Goal: Transaction & Acquisition: Purchase product/service

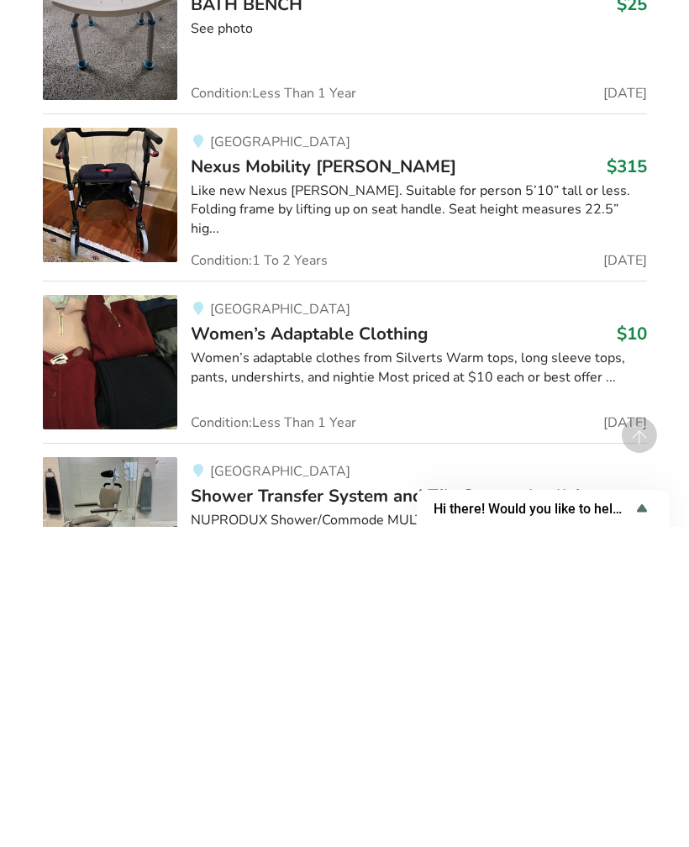
scroll to position [3616, 0]
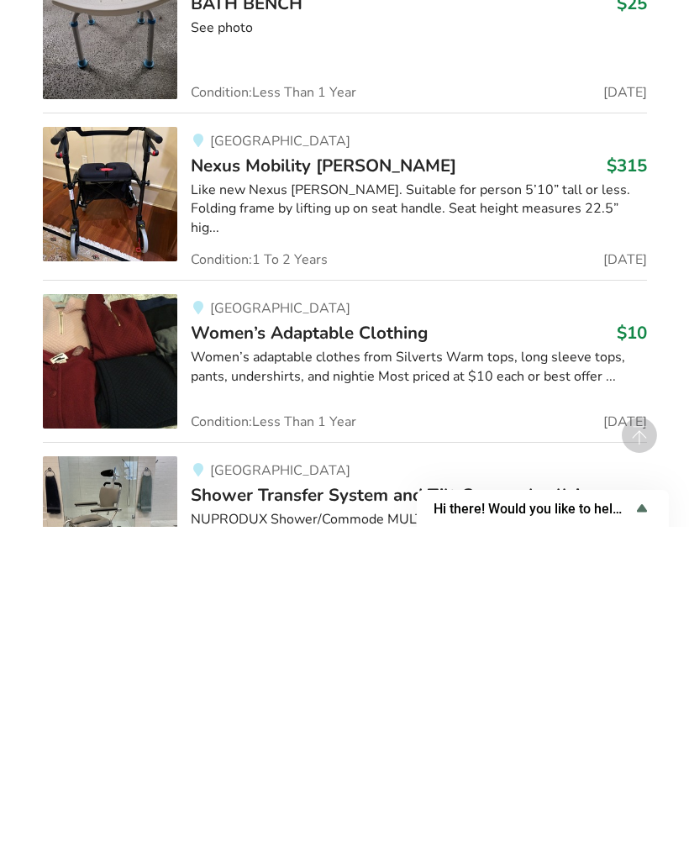
click at [482, 668] on div "Women’s adaptable clothes from Silverts Warm tops, long sleeve tops, pants, und…" at bounding box center [419, 687] width 456 height 39
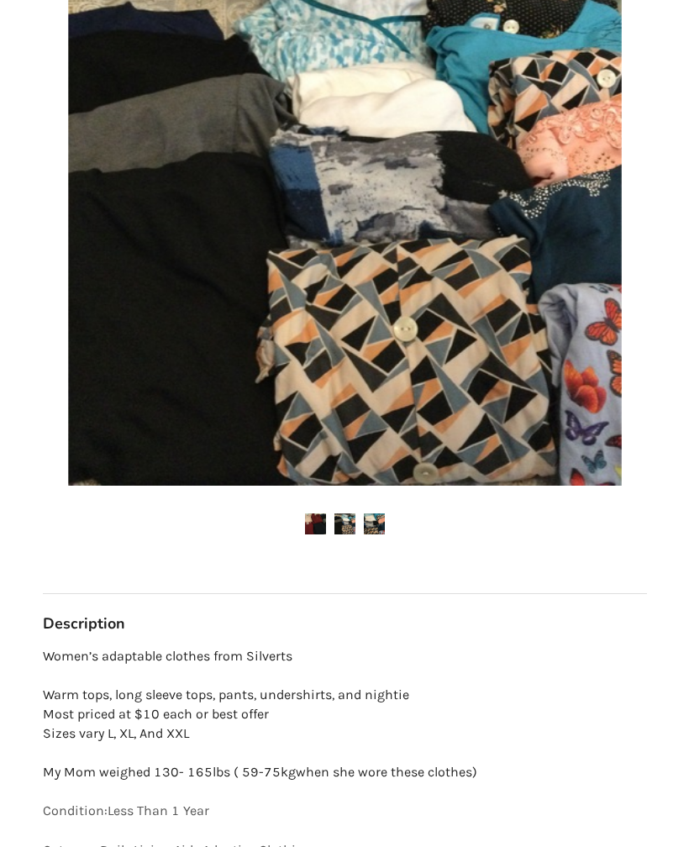
scroll to position [340, 0]
click at [354, 517] on img at bounding box center [344, 523] width 21 height 21
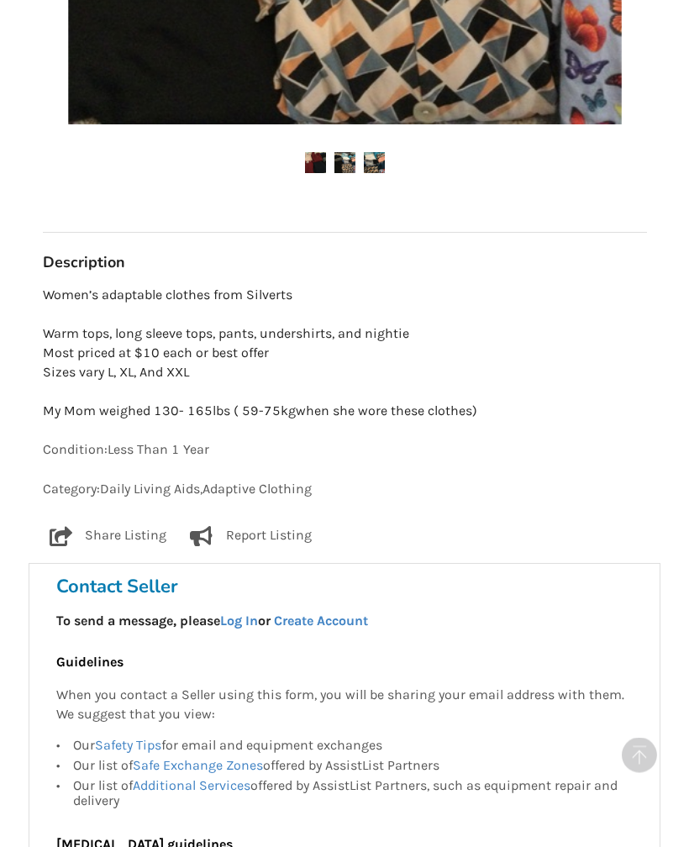
scroll to position [701, 0]
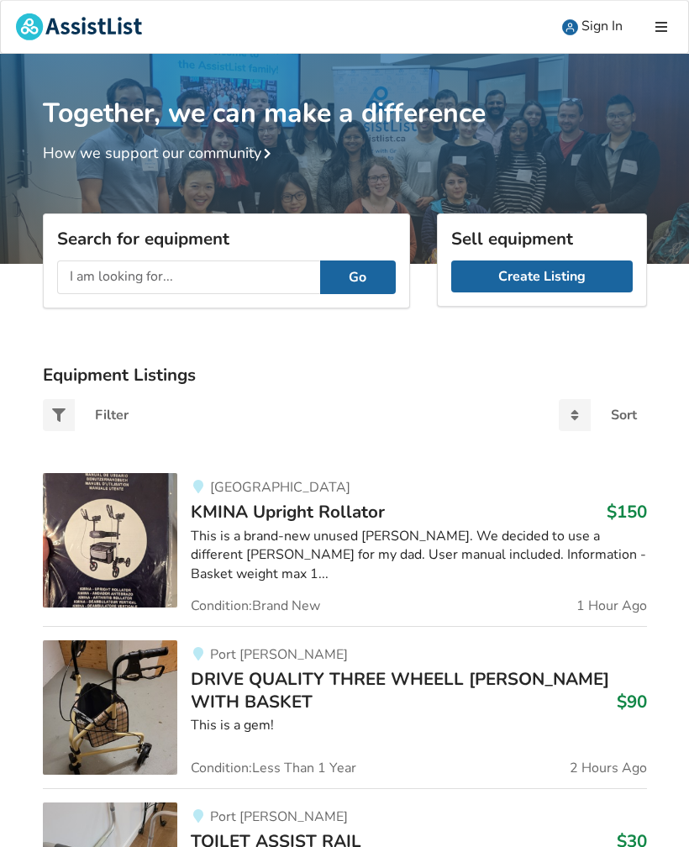
click at [92, 280] on input "text" at bounding box center [188, 277] width 263 height 34
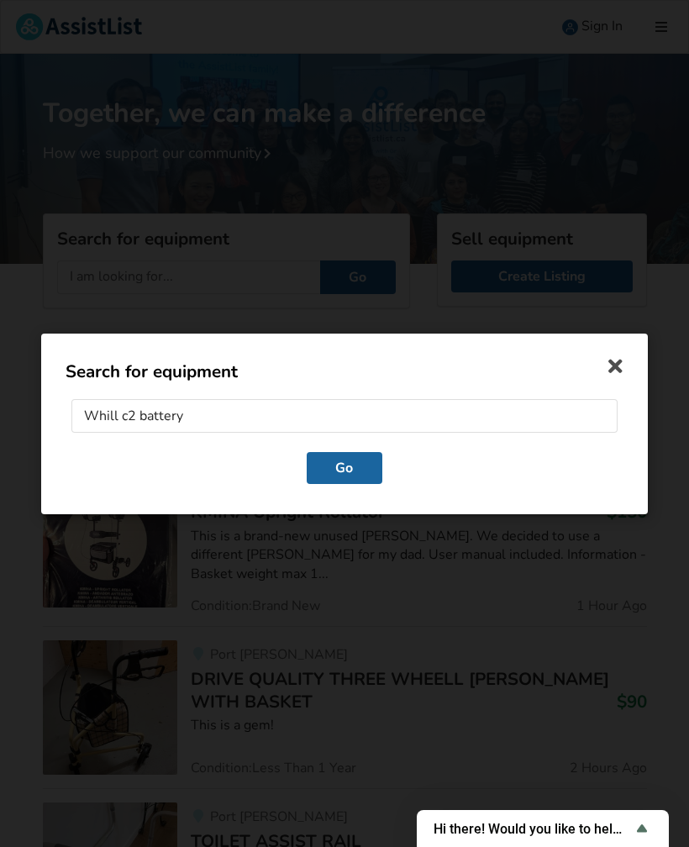
type input "Whill c2 battery"
click at [353, 470] on button "Go" at bounding box center [345, 467] width 76 height 32
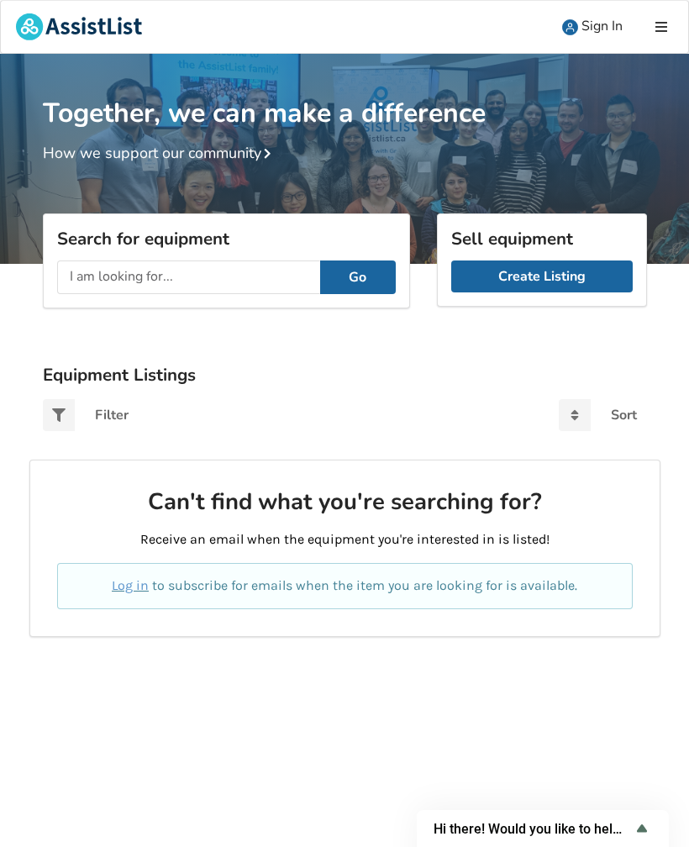
click at [137, 579] on link "Log in" at bounding box center [130, 585] width 37 height 16
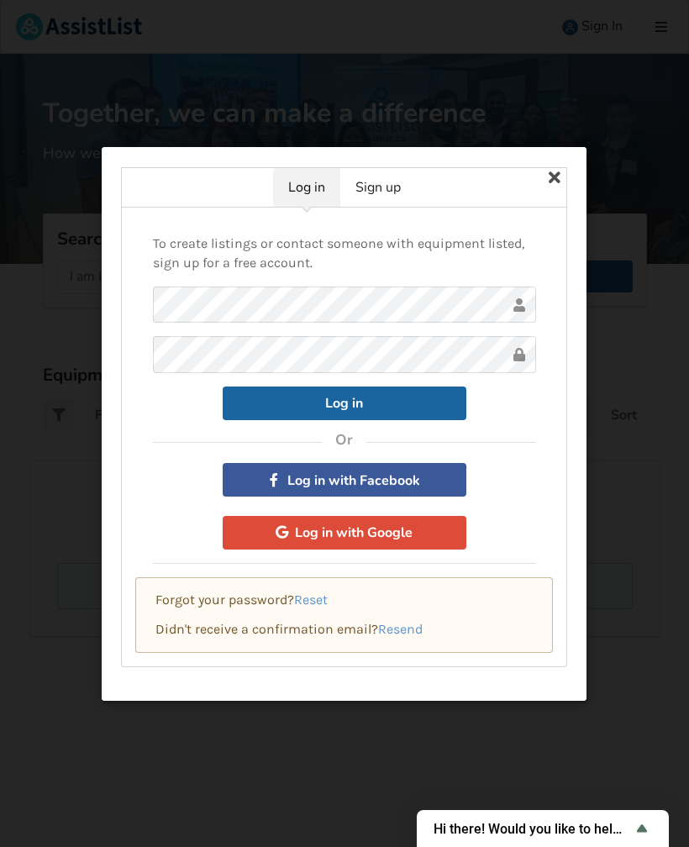
click at [401, 542] on button "Log in with Google" at bounding box center [345, 533] width 244 height 34
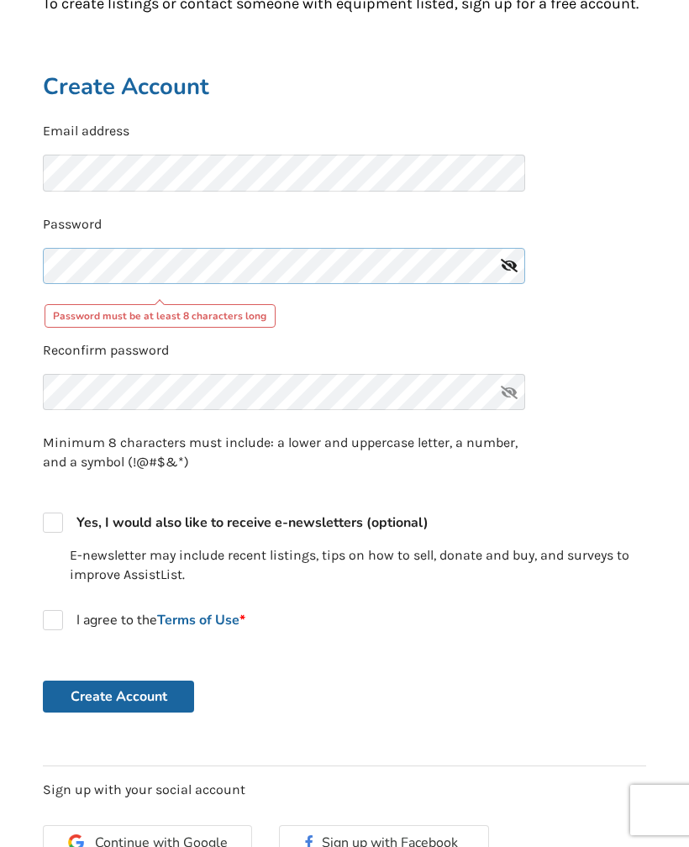
scroll to position [259, 0]
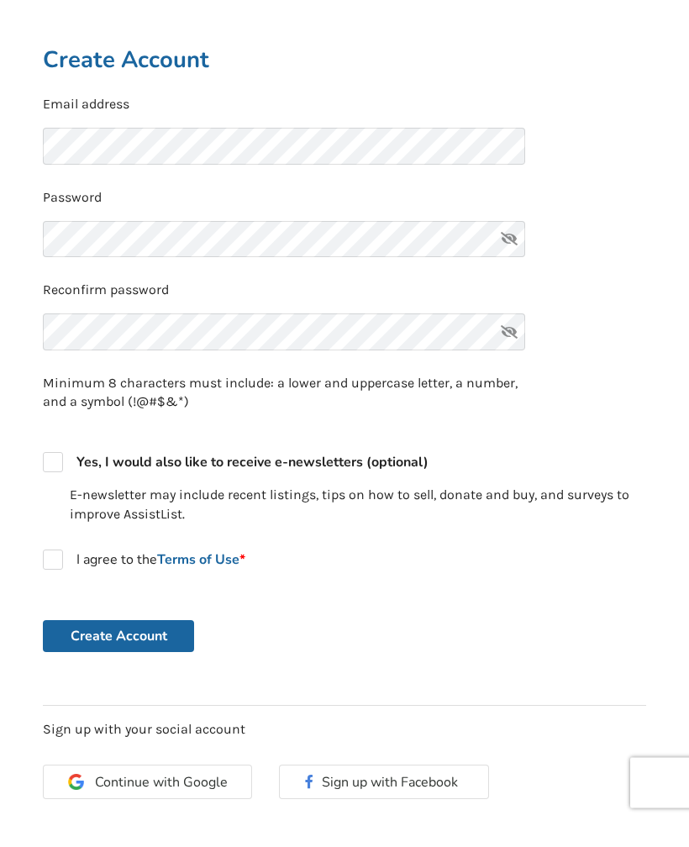
click at [515, 249] on icon at bounding box center [509, 267] width 34 height 37
click at [61, 549] on label "I agree to the Terms of Use *" at bounding box center [144, 559] width 202 height 20
checkbox input "true"
click at [151, 623] on button "Create Account" at bounding box center [118, 636] width 151 height 32
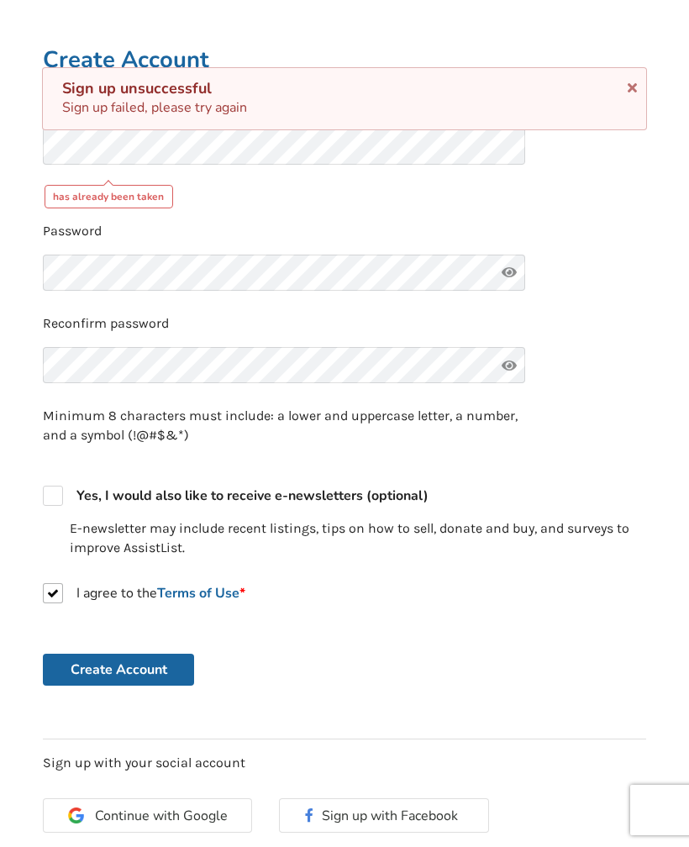
click at [207, 809] on span "Continue with Google" at bounding box center [161, 815] width 133 height 13
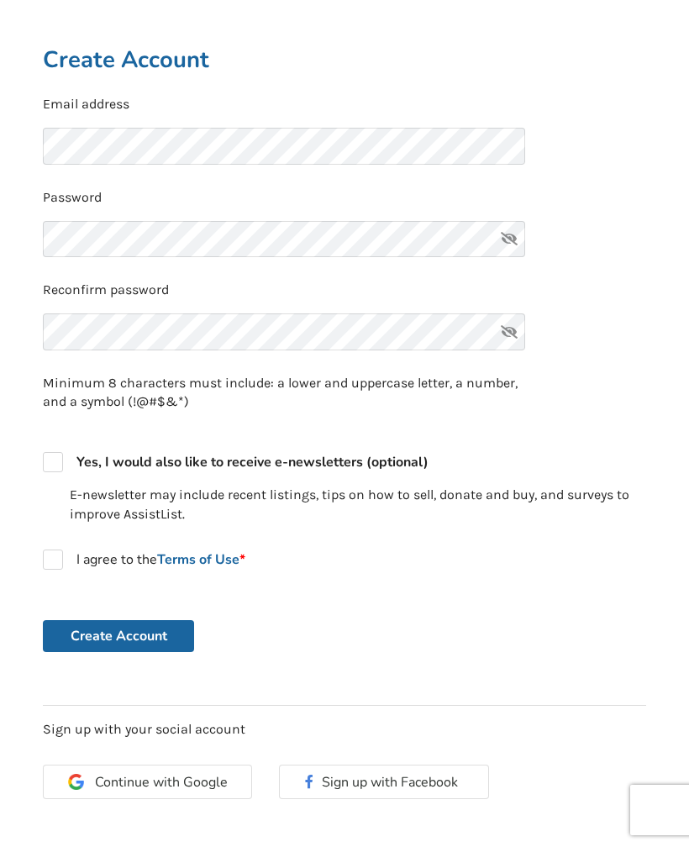
scroll to position [298, 0]
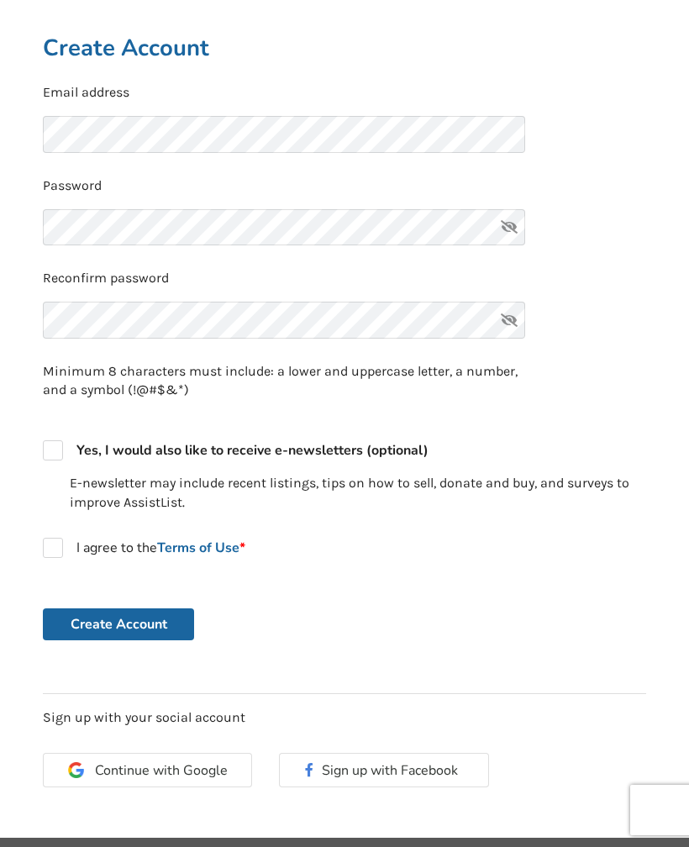
click at [519, 231] on icon at bounding box center [509, 227] width 34 height 37
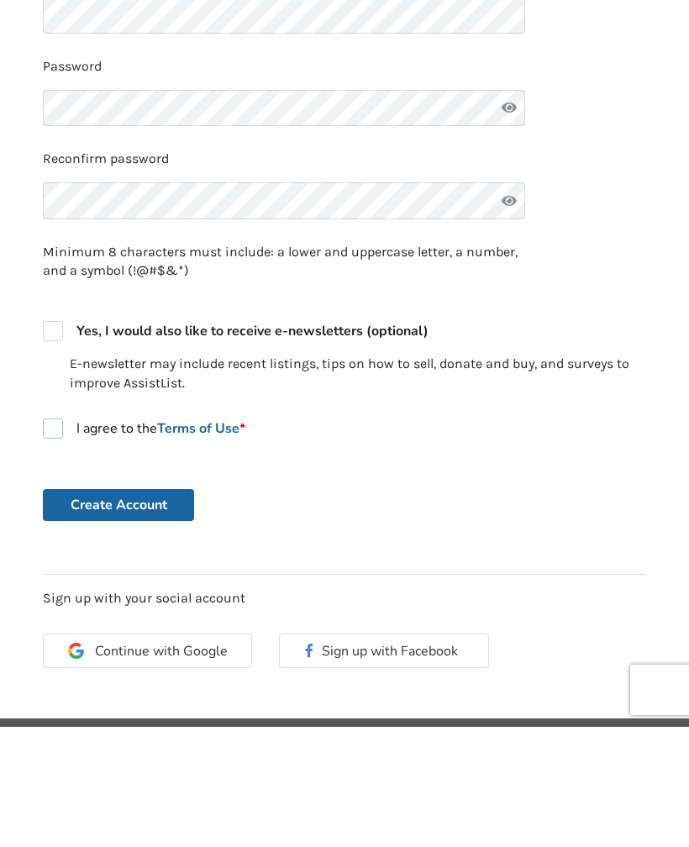
click at [59, 538] on label "I agree to the Terms of Use *" at bounding box center [144, 548] width 202 height 20
checkbox input "true"
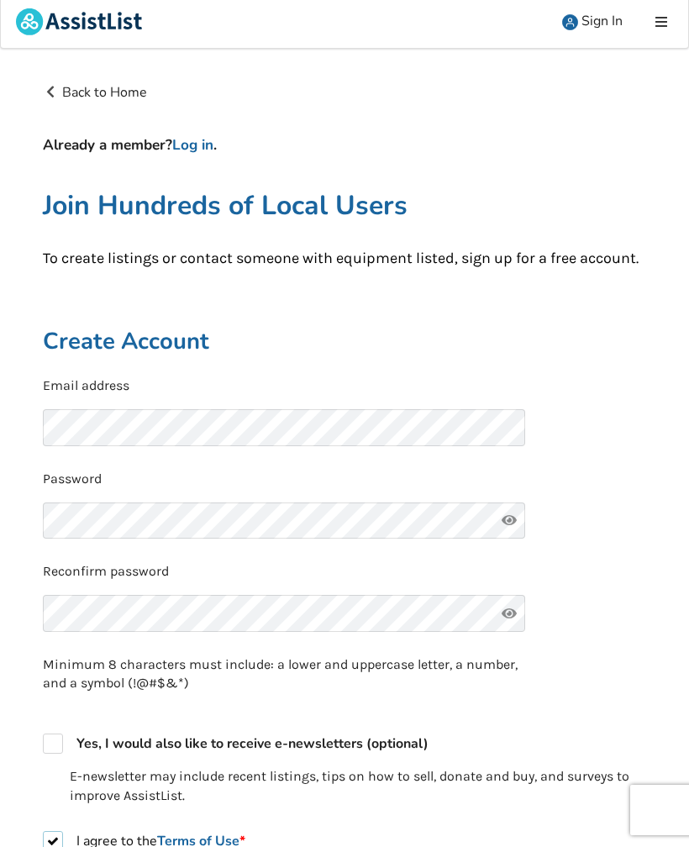
scroll to position [0, 0]
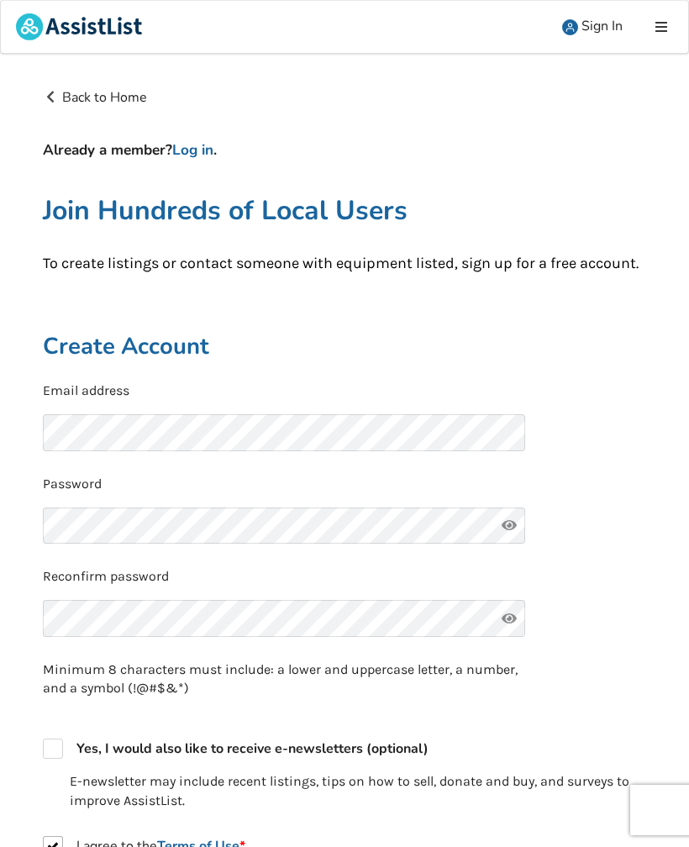
click at [208, 150] on link "Log in" at bounding box center [192, 149] width 41 height 19
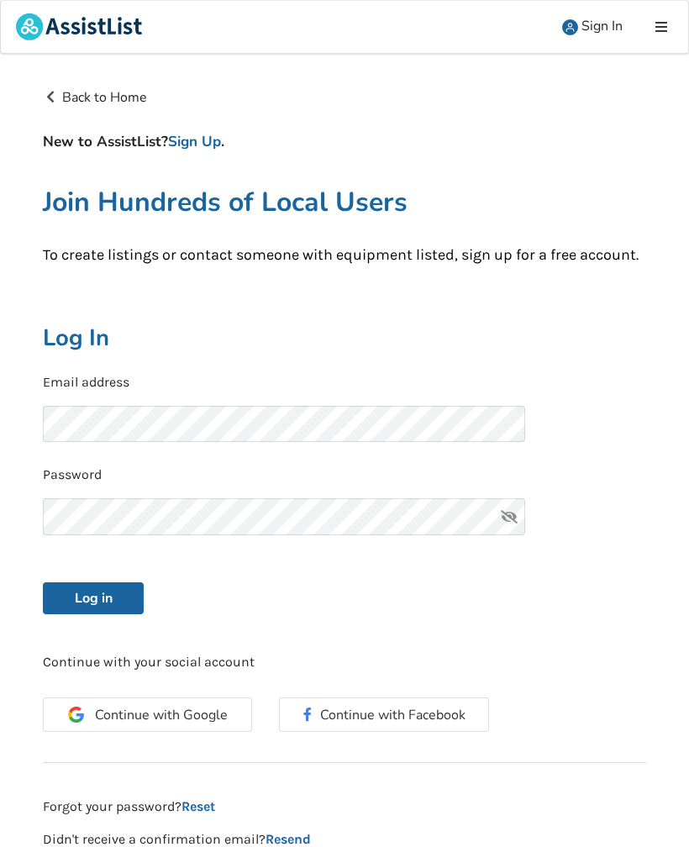
click at [516, 510] on icon at bounding box center [509, 516] width 34 height 37
click at [112, 594] on button "Log in" at bounding box center [93, 598] width 101 height 32
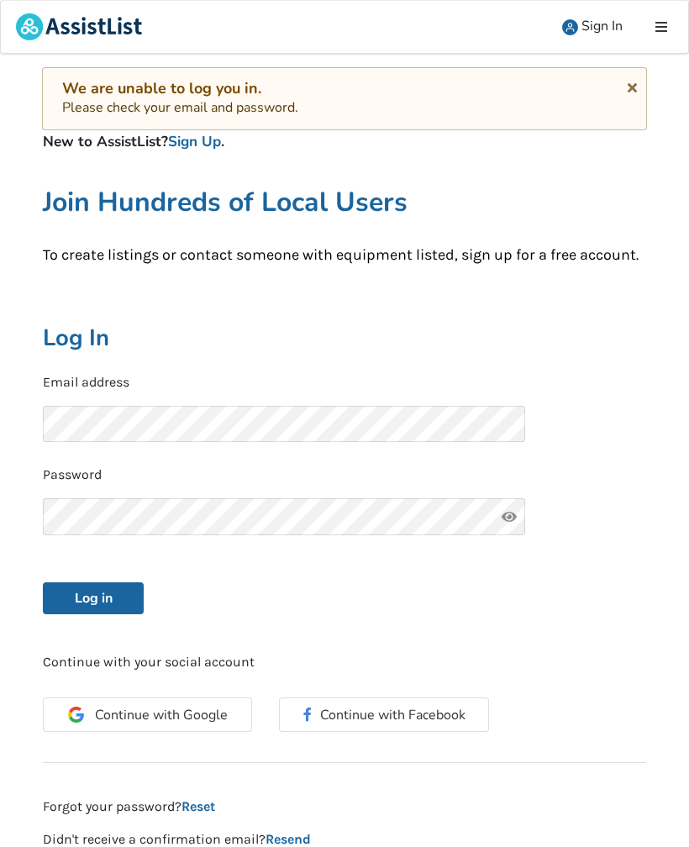
click at [192, 711] on span "Continue with Google" at bounding box center [161, 714] width 133 height 13
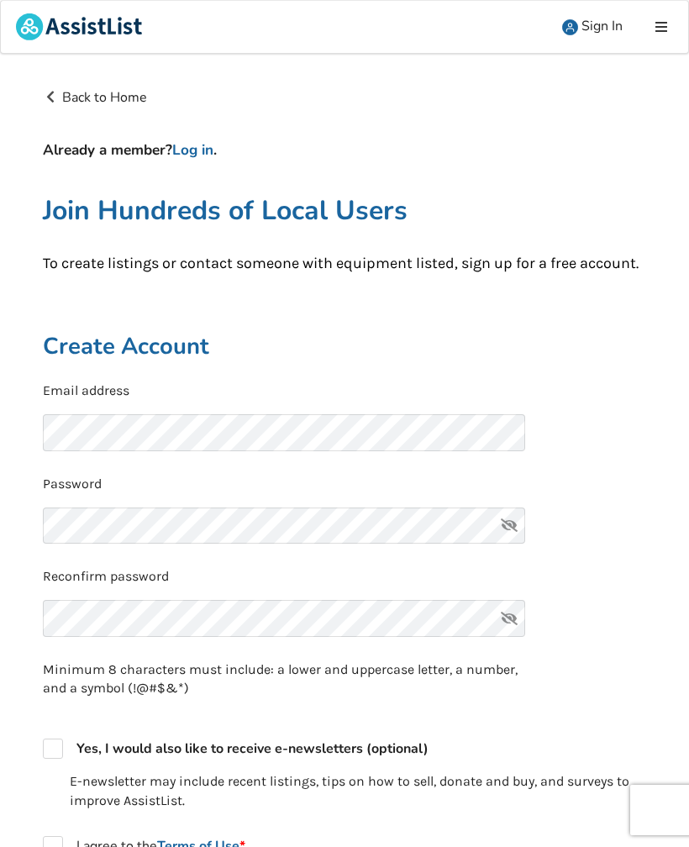
click at [663, 29] on icon at bounding box center [661, 26] width 16 height 13
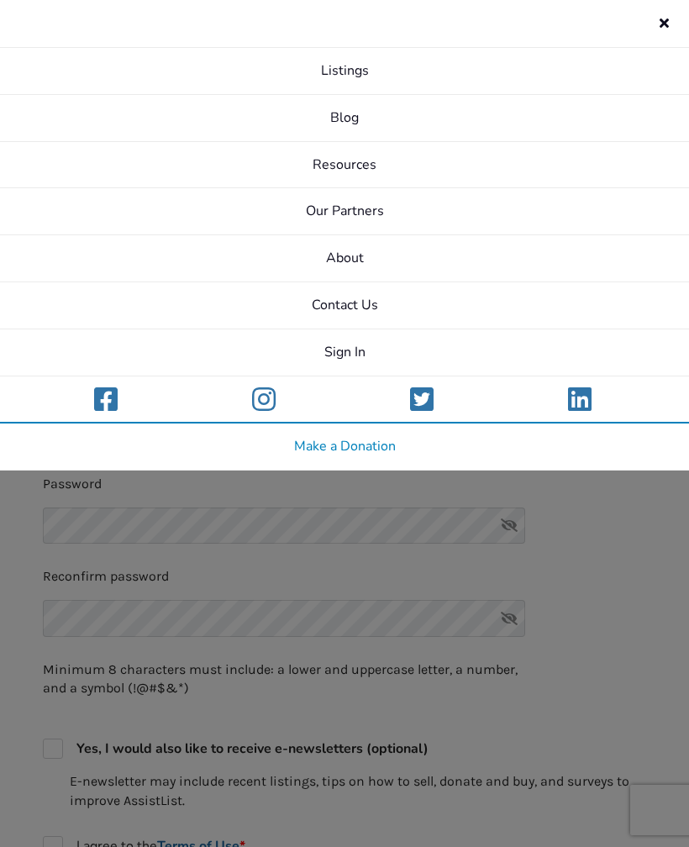
click at [665, 26] on icon at bounding box center [664, 19] width 16 height 13
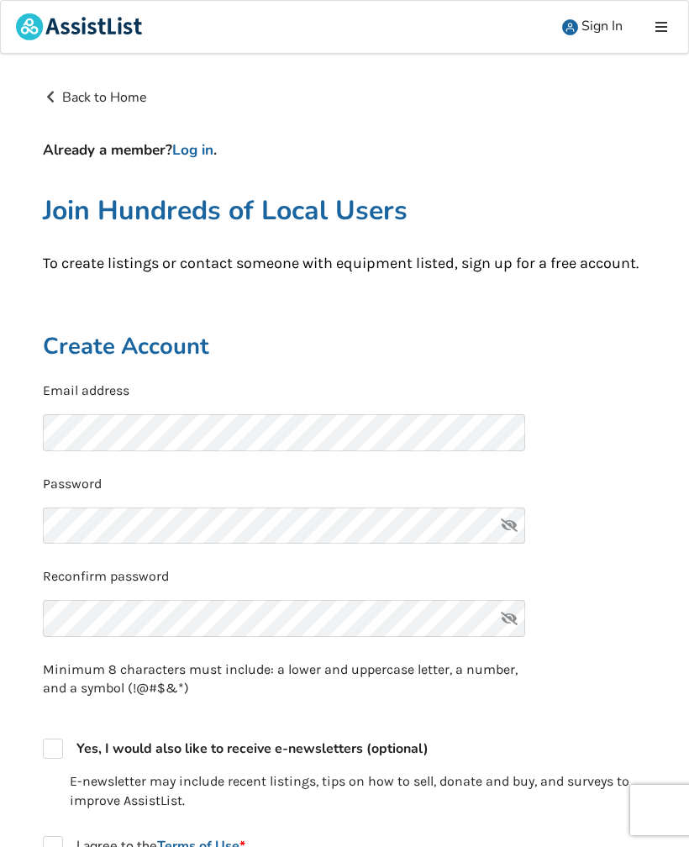
click at [605, 29] on span "Sign In" at bounding box center [601, 26] width 41 height 18
click at [596, 27] on span "Sign In" at bounding box center [601, 26] width 41 height 18
click at [73, 88] on link "Back to Home" at bounding box center [95, 97] width 104 height 18
